Goal: Information Seeking & Learning: Compare options

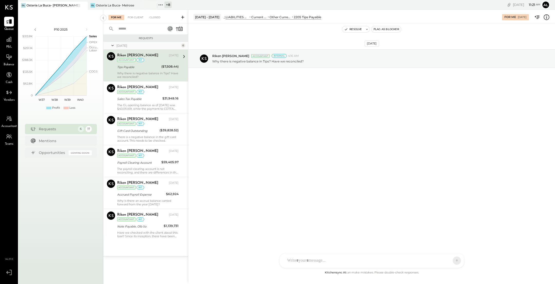
click at [160, 3] on icon at bounding box center [160, 5] width 7 height 7
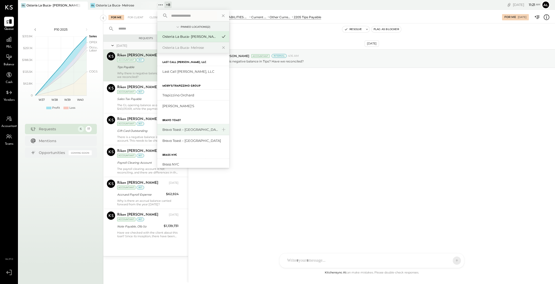
click at [202, 129] on div "Bravo Toast – [GEOGRAPHIC_DATA]" at bounding box center [189, 129] width 55 height 5
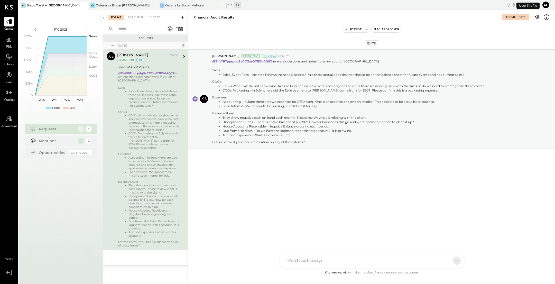
click at [230, 5] on icon at bounding box center [229, 4] width 1 height 1
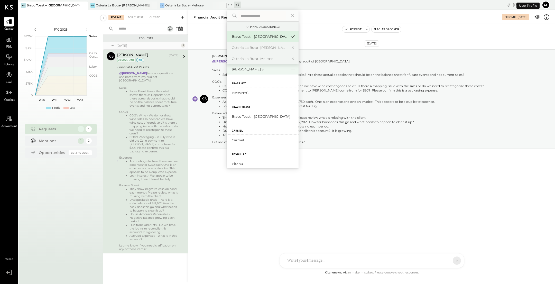
scroll to position [52, 0]
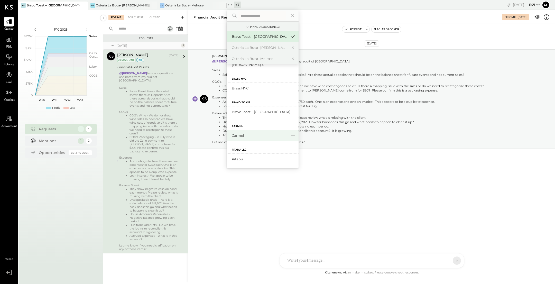
click at [253, 135] on div "Carmel" at bounding box center [259, 135] width 55 height 5
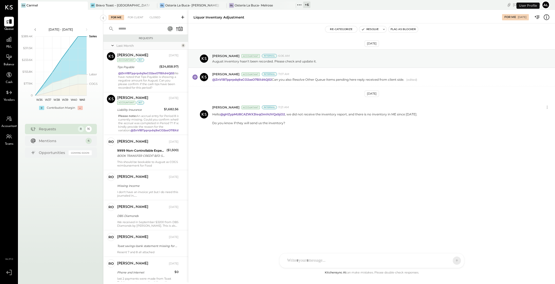
scroll to position [63, 0]
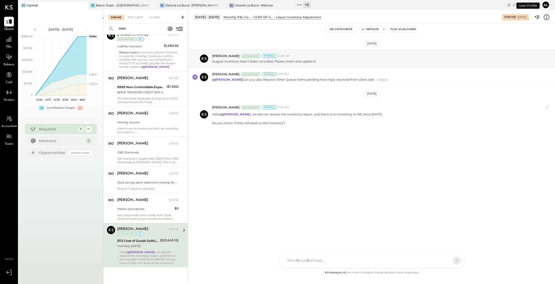
click at [298, 6] on icon at bounding box center [299, 5] width 7 height 7
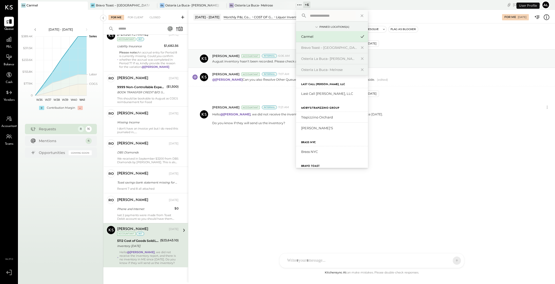
scroll to position [40, 0]
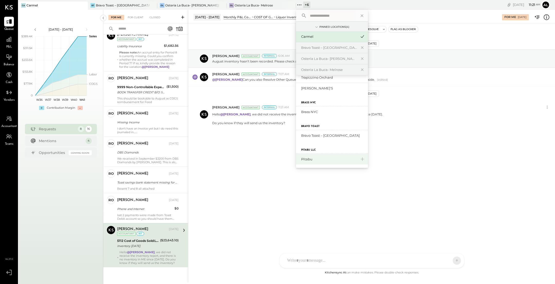
click at [326, 160] on div "Pitabu" at bounding box center [328, 159] width 55 height 5
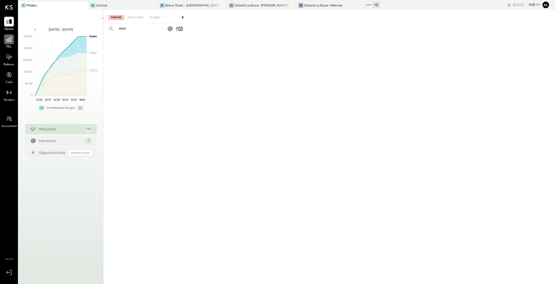
click at [9, 40] on icon at bounding box center [9, 39] width 7 height 7
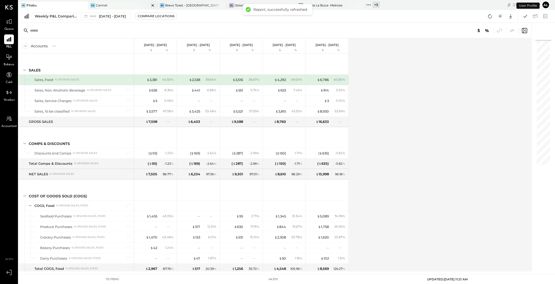
click at [121, 4] on div "Ca Carmel" at bounding box center [119, 5] width 62 height 5
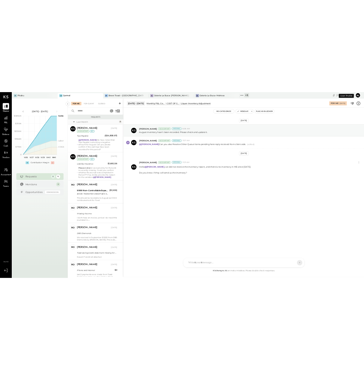
scroll to position [63, 0]
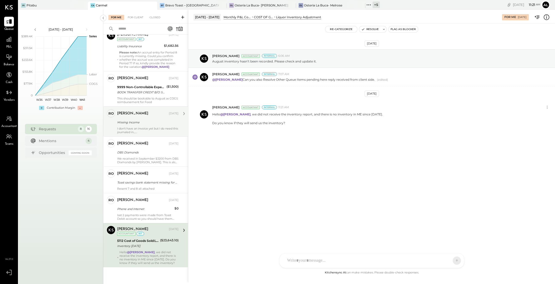
click at [151, 120] on div "Missing Income" at bounding box center [147, 122] width 60 height 5
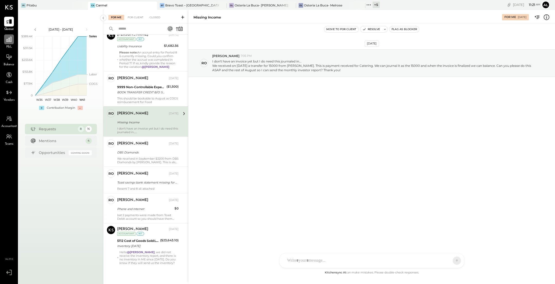
click at [11, 40] on icon at bounding box center [9, 39] width 7 height 7
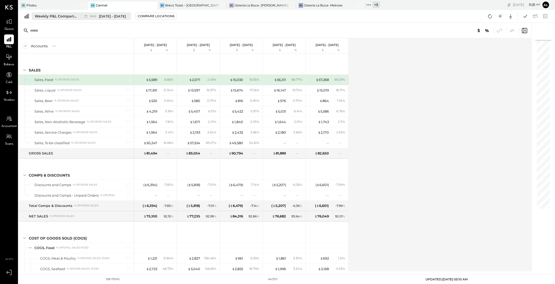
click at [48, 15] on div "Weekly P&L Comparison" at bounding box center [56, 16] width 43 height 5
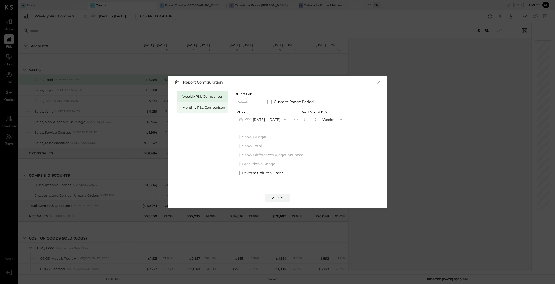
click at [208, 110] on div "Monthly P&L Comparison" at bounding box center [202, 107] width 50 height 11
click at [266, 122] on button "M10 [DATE] - [DATE]" at bounding box center [262, 120] width 53 height 10
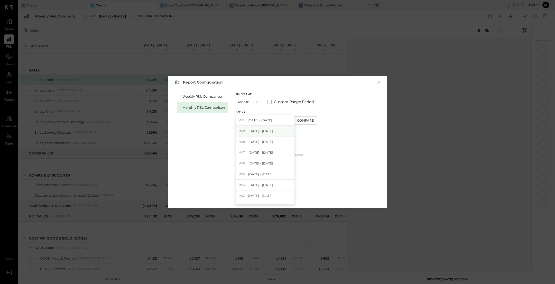
click at [277, 131] on div "M09 [DATE] - [DATE]" at bounding box center [265, 131] width 59 height 11
click at [263, 124] on button "M09 [DATE] - [DATE]" at bounding box center [263, 120] width 54 height 10
click at [322, 61] on div "Report Configuration × Weekly P&L Comparison Monthly P&L Comparison Timeframe M…" at bounding box center [277, 142] width 555 height 284
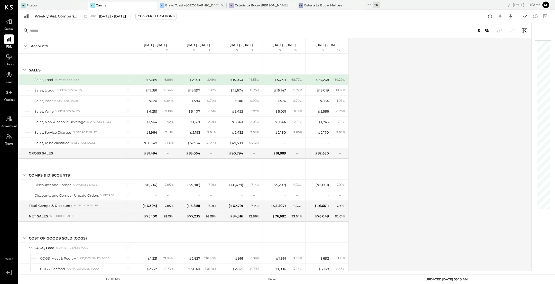
click at [190, 9] on div "[PERSON_NAME] Toast – [GEOGRAPHIC_DATA]" at bounding box center [191, 6] width 69 height 8
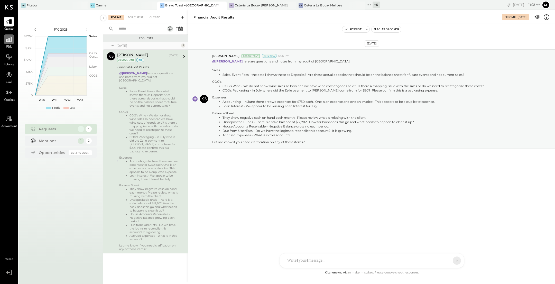
click at [13, 40] on div at bounding box center [9, 39] width 10 height 10
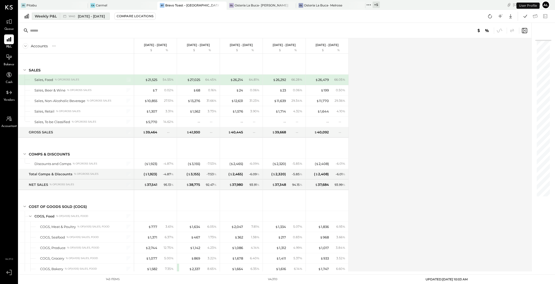
click at [51, 15] on div "Weekly P&L" at bounding box center [46, 16] width 22 height 5
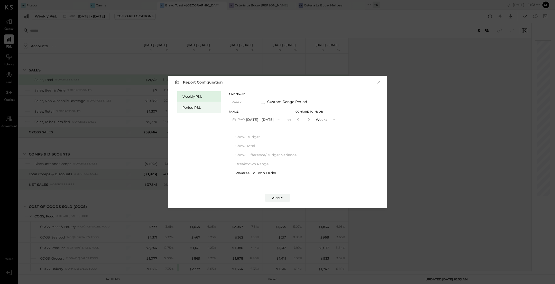
click at [202, 105] on div "Period P&L" at bounding box center [200, 107] width 36 height 5
click at [306, 122] on div "Compare" at bounding box center [297, 120] width 17 height 4
click at [277, 121] on button "P10 [DATE] - [DATE]" at bounding box center [255, 120] width 53 height 10
click at [337, 91] on div "Timeframe Period Custom Range Period Range P10 [DATE] - [DATE] P10 [DATE] - [DA…" at bounding box center [283, 133] width 108 height 84
click at [266, 122] on button "P10 [DATE] - [DATE]" at bounding box center [255, 120] width 53 height 10
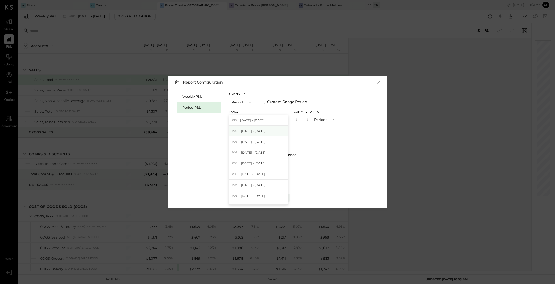
click at [265, 131] on span "[DATE] - [DATE]" at bounding box center [253, 131] width 24 height 4
click at [380, 84] on button "×" at bounding box center [378, 82] width 5 height 5
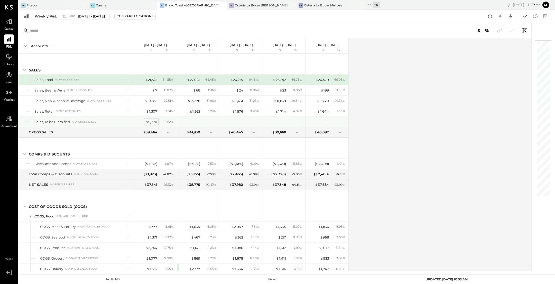
click at [150, 121] on div "$ 5,770" at bounding box center [151, 121] width 12 height 5
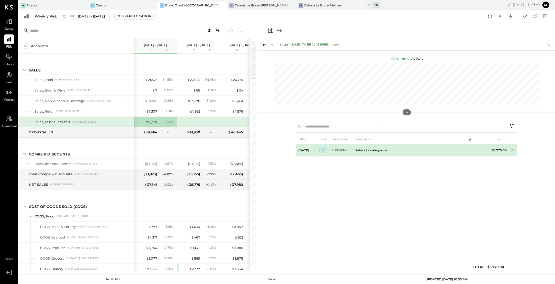
click at [374, 150] on td "Sales - Uncategorized" at bounding box center [410, 150] width 114 height 12
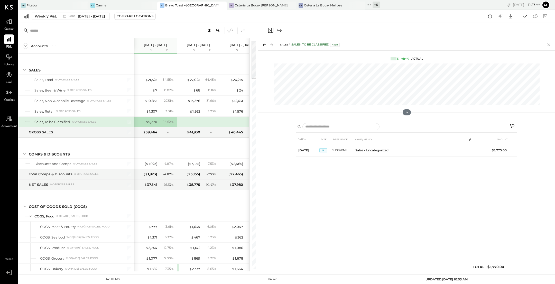
click at [369, 18] on div "Weekly P&L W40 [DATE] - [DATE] Compare Locations Google Sheets Excel" at bounding box center [286, 16] width 536 height 13
click at [49, 16] on div "Weekly P&L" at bounding box center [46, 16] width 22 height 5
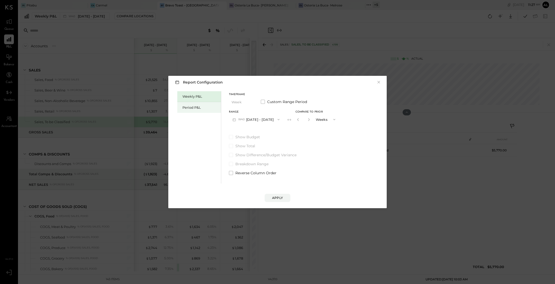
click at [199, 109] on div "Period P&L" at bounding box center [200, 107] width 36 height 5
click at [282, 119] on button "P10 [DATE] - [DATE]" at bounding box center [255, 120] width 53 height 10
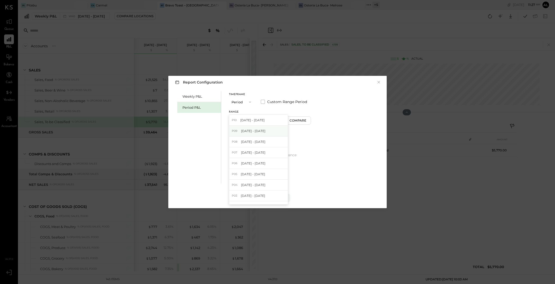
click at [265, 130] on span "[DATE] - [DATE]" at bounding box center [253, 131] width 24 height 4
click at [307, 121] on div "Compare" at bounding box center [298, 120] width 17 height 4
click at [321, 121] on button "Periods" at bounding box center [325, 120] width 26 height 10
click at [310, 120] on button "button" at bounding box center [308, 120] width 4 height 6
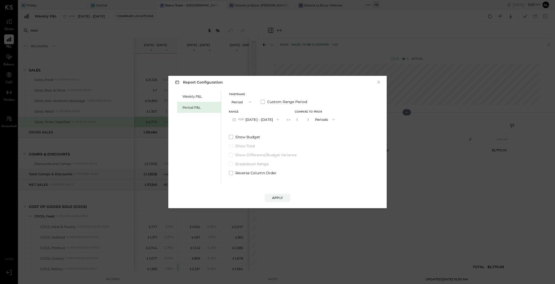
type input "*"
click at [283, 199] on button "Apply" at bounding box center [278, 198] width 26 height 8
